Goal: Task Accomplishment & Management: Use online tool/utility

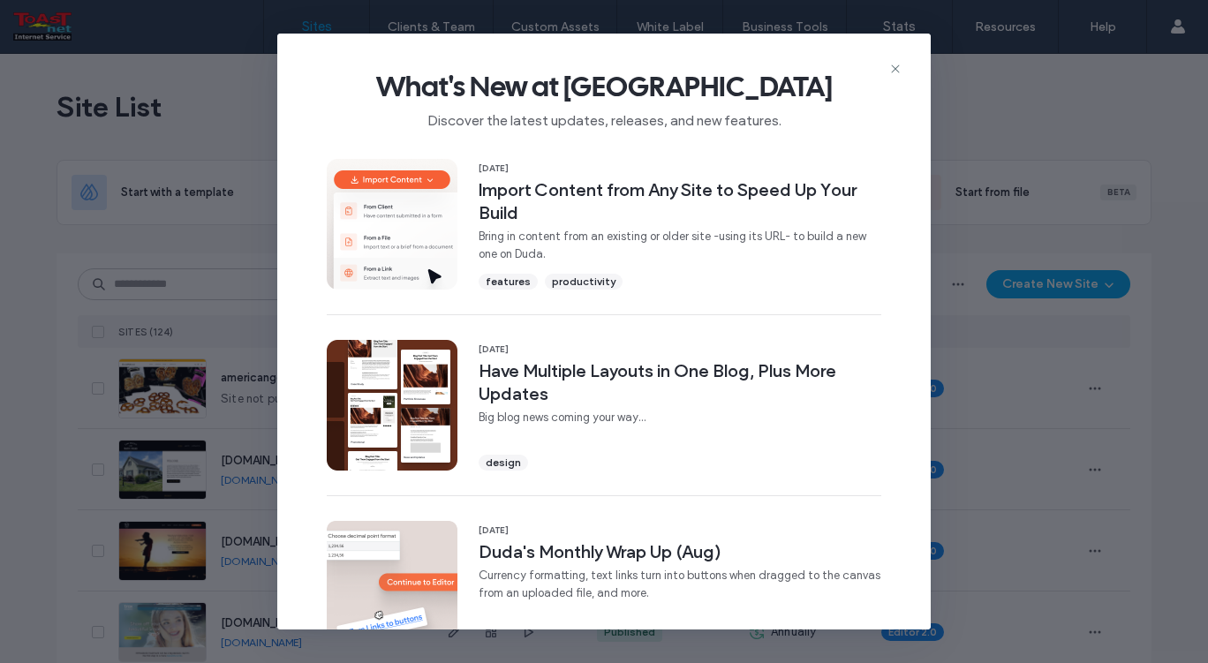
click at [897, 67] on icon at bounding box center [896, 69] width 14 height 14
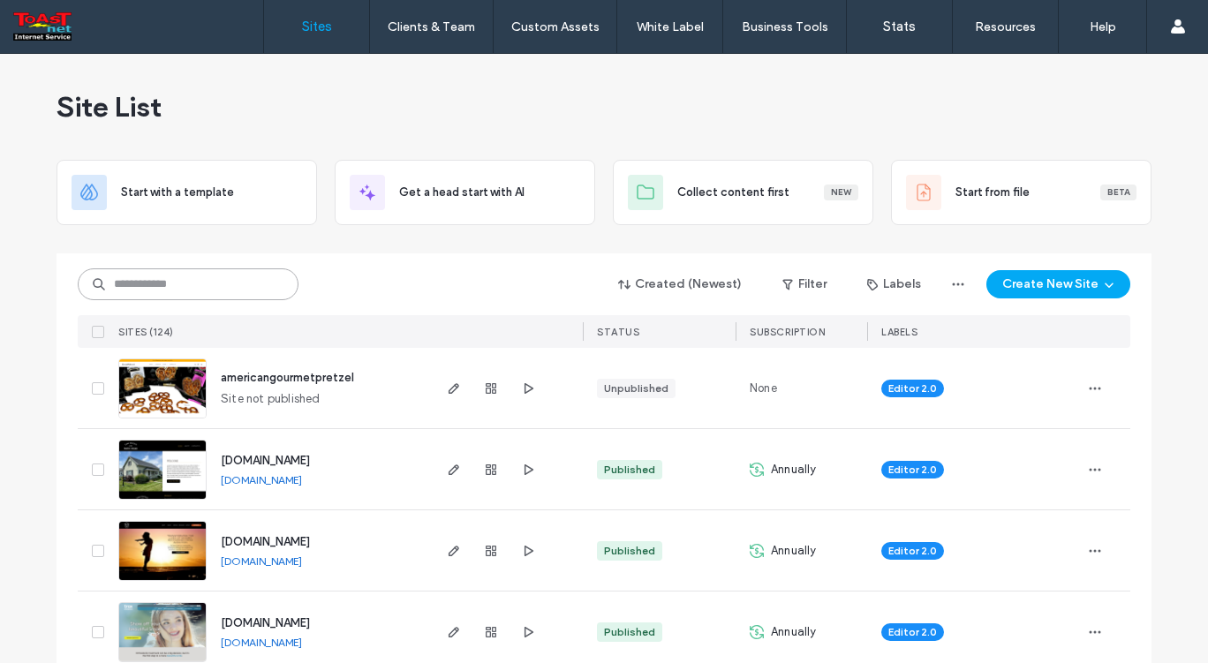
click at [221, 291] on input at bounding box center [188, 285] width 221 height 32
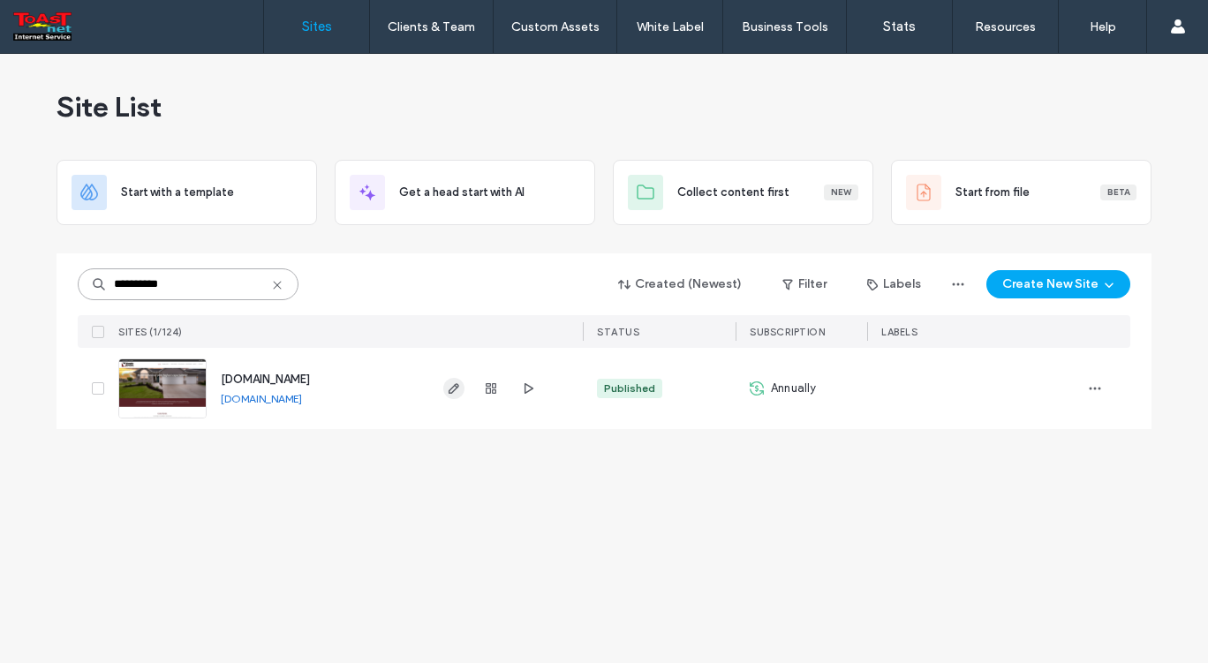
type input "**********"
drag, startPoint x: 451, startPoint y: 392, endPoint x: 444, endPoint y: 412, distance: 20.4
click at [450, 392] on icon "button" at bounding box center [454, 389] width 14 height 14
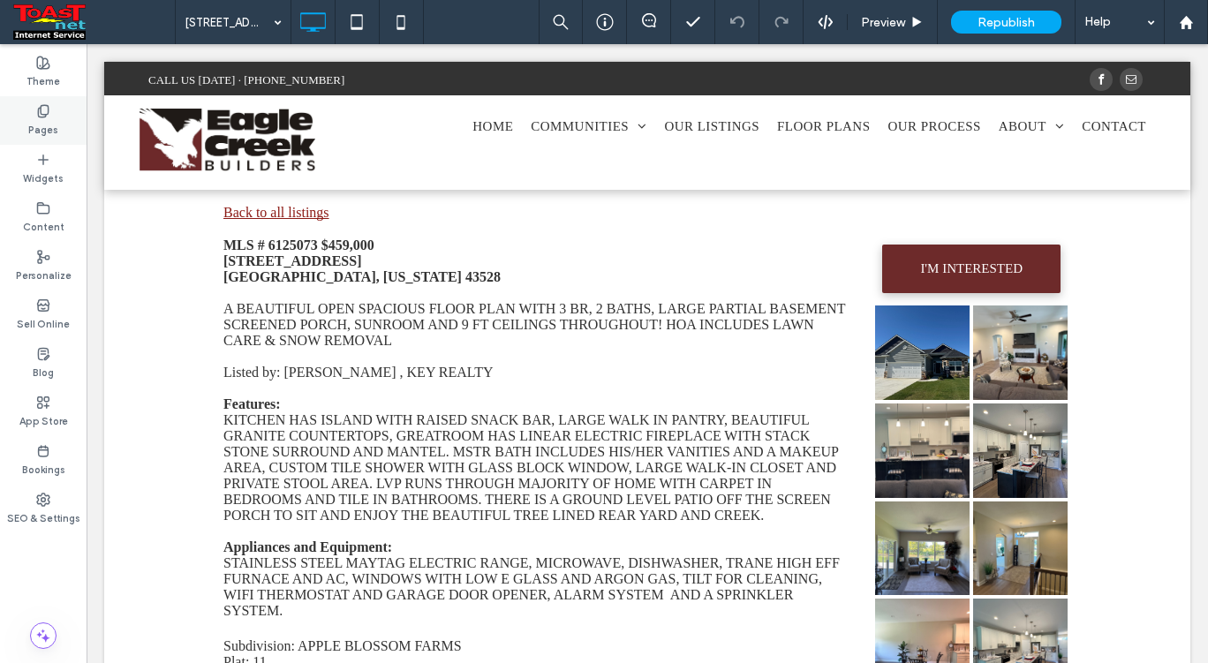
click at [47, 113] on use at bounding box center [43, 110] width 10 height 11
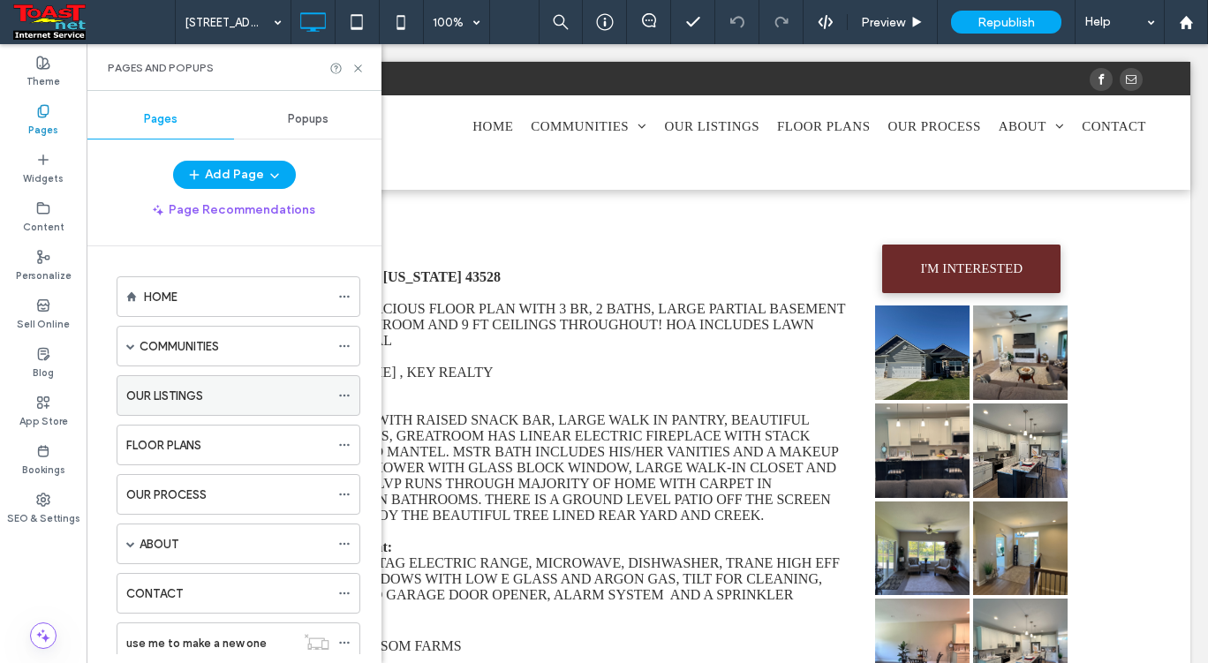
click at [203, 400] on label "OUR LISTINGS" at bounding box center [164, 396] width 77 height 31
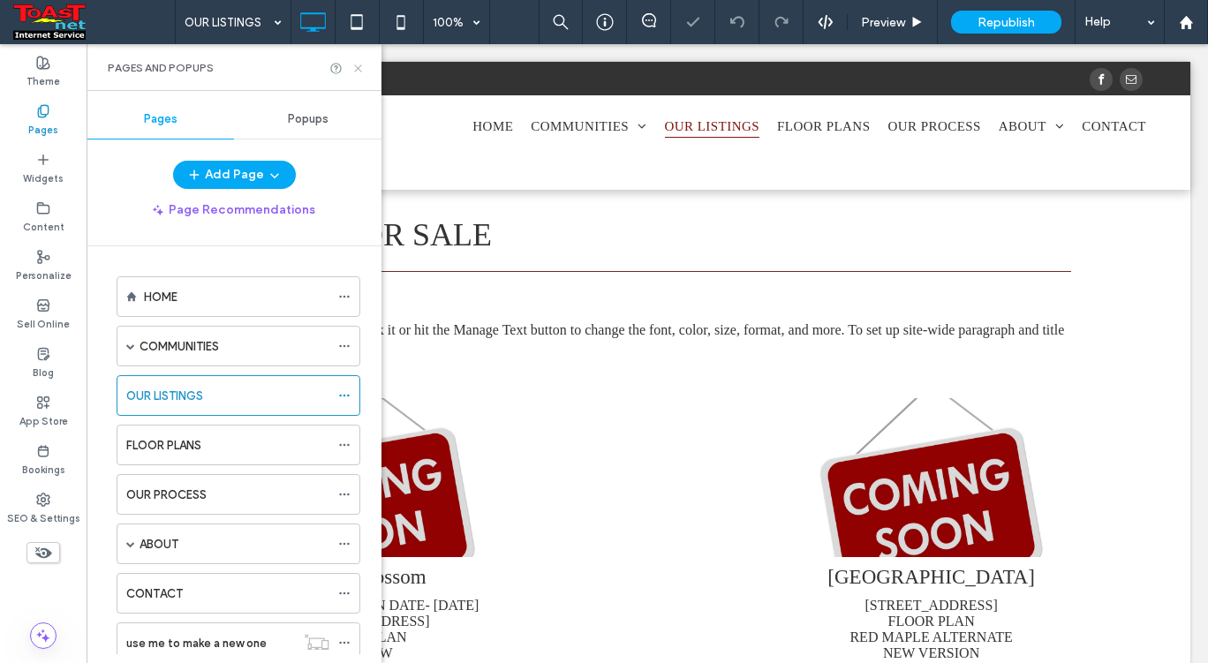
click at [360, 67] on icon at bounding box center [358, 68] width 13 height 13
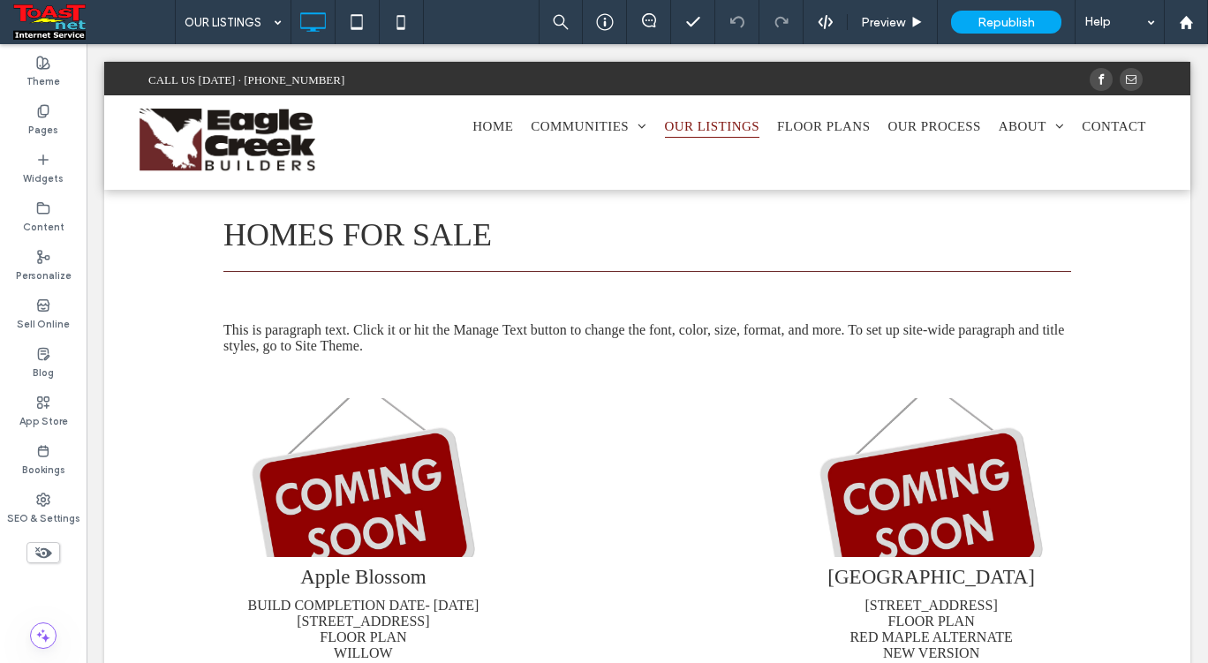
click at [39, 550] on icon at bounding box center [43, 552] width 19 height 19
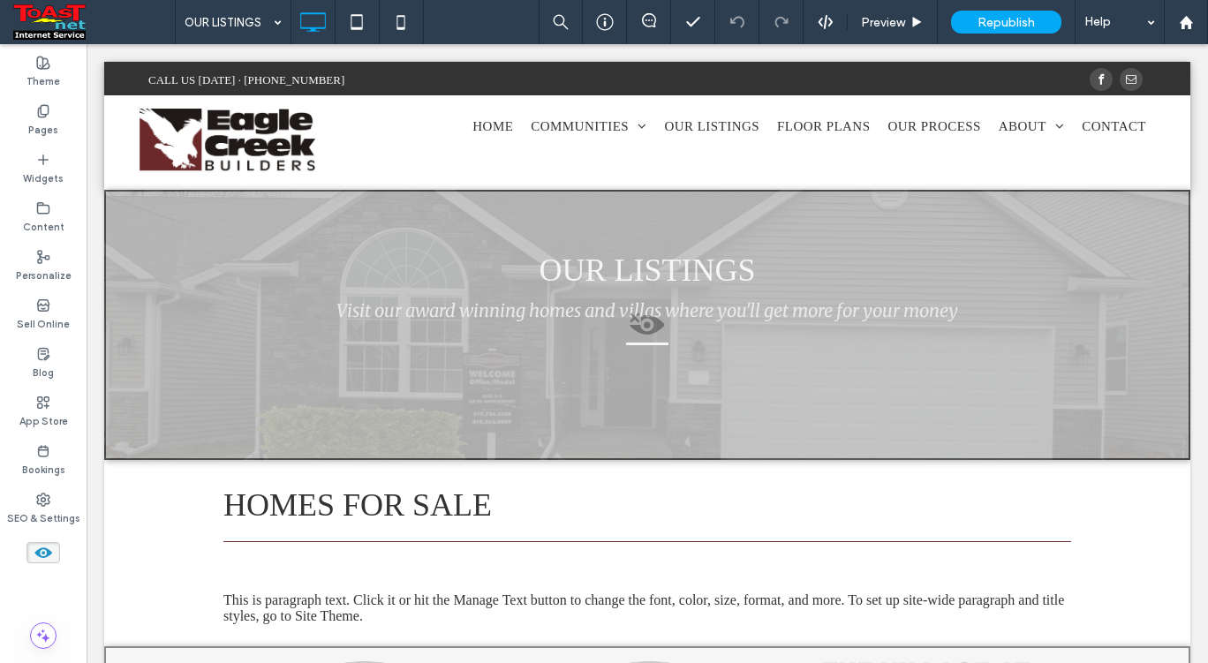
click at [49, 557] on icon at bounding box center [43, 552] width 19 height 19
